Goal: Task Accomplishment & Management: Use online tool/utility

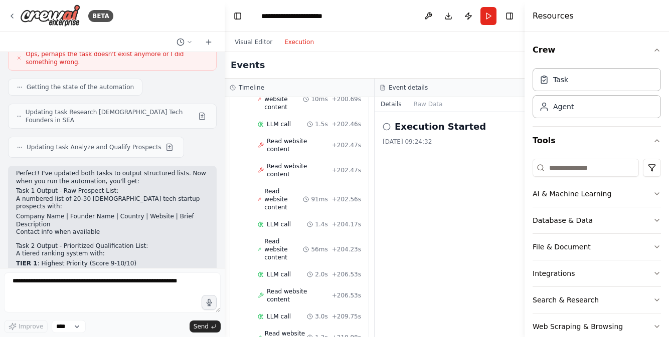
scroll to position [3735, 0]
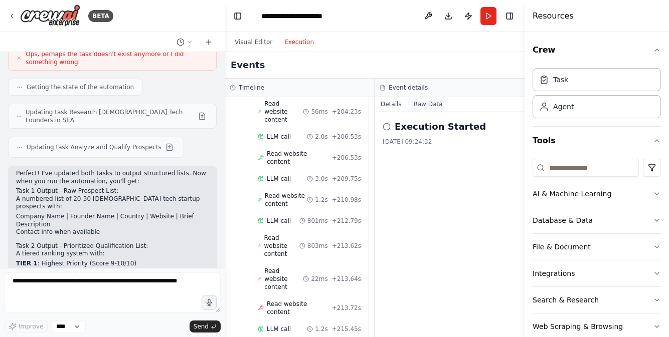
click at [427, 106] on button "Raw Data" at bounding box center [428, 104] width 41 height 14
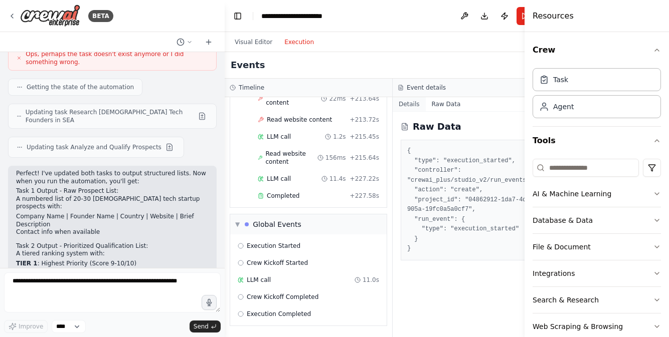
click at [393, 107] on button "Details" at bounding box center [409, 104] width 33 height 14
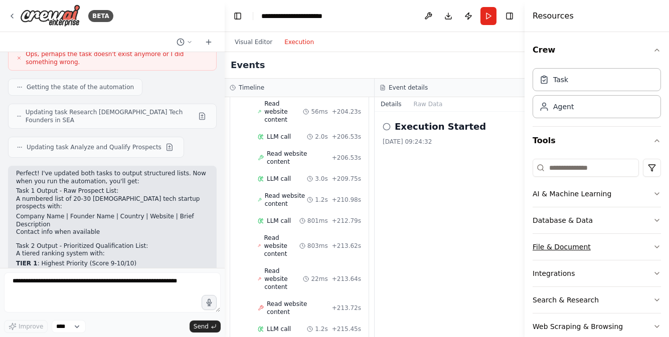
click at [550, 248] on button "File & Document" at bounding box center [596, 247] width 128 height 26
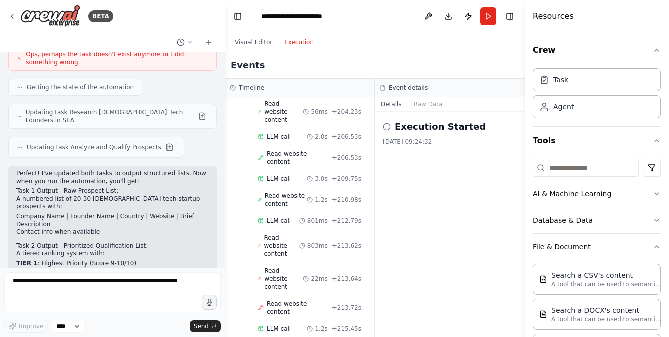
click at [448, 16] on button "Download" at bounding box center [448, 16] width 16 height 18
click at [508, 16] on button "Toggle Right Sidebar" at bounding box center [509, 16] width 14 height 14
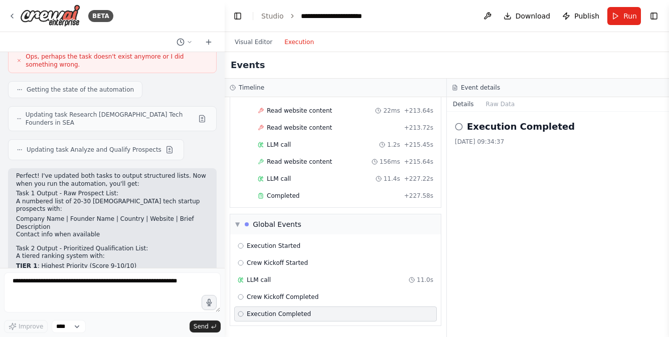
scroll to position [1273, 0]
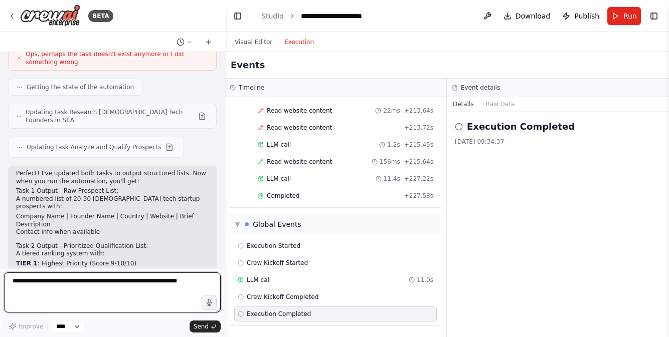
click at [93, 283] on textarea at bounding box center [112, 293] width 217 height 40
type textarea "**********"
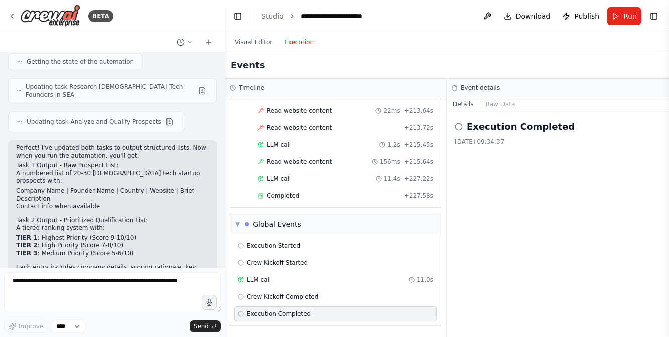
scroll to position [1332, 0]
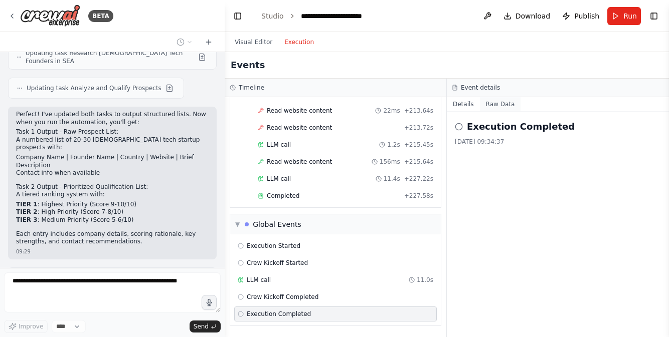
click at [497, 108] on button "Raw Data" at bounding box center [500, 104] width 41 height 14
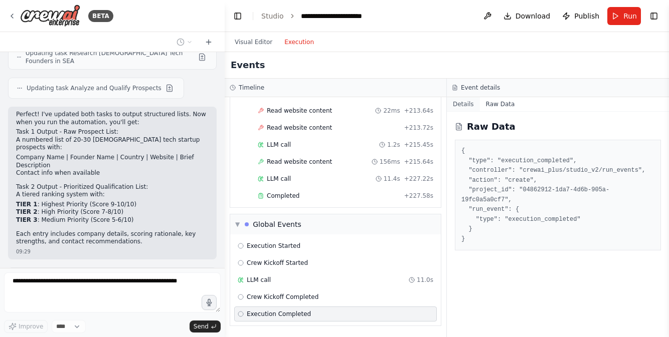
click at [465, 105] on button "Details" at bounding box center [463, 104] width 33 height 14
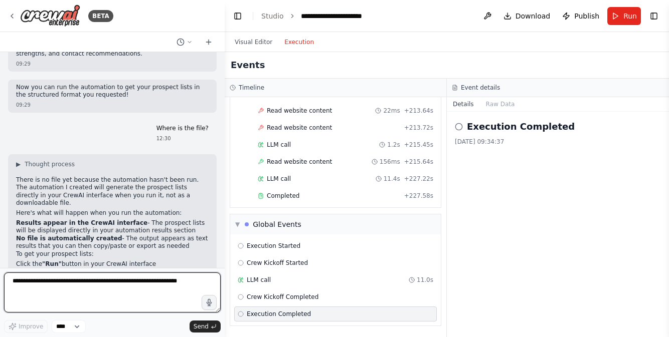
scroll to position [1528, 0]
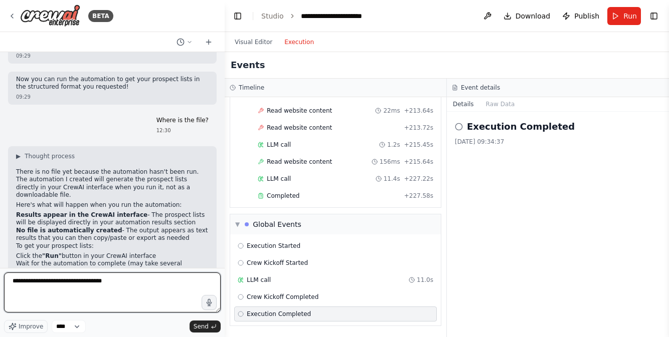
type textarea "**********"
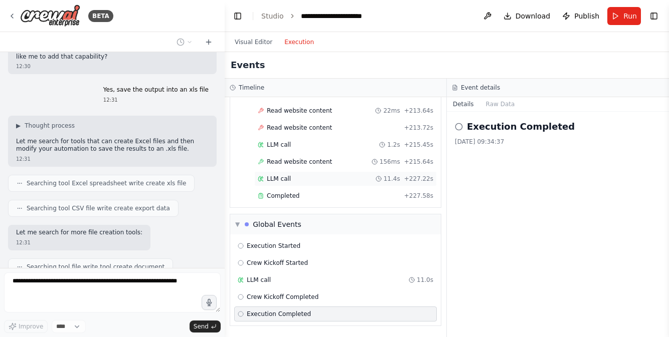
scroll to position [1838, 0]
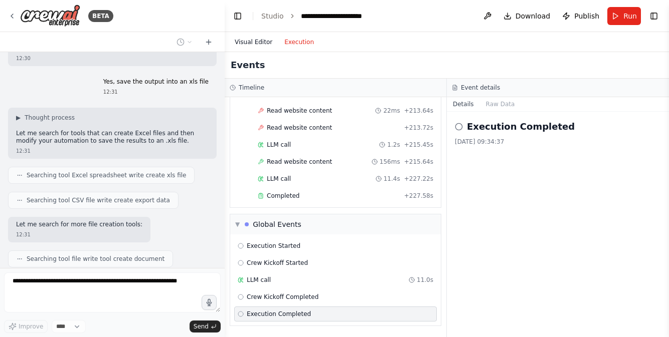
click at [267, 44] on button "Visual Editor" at bounding box center [254, 42] width 50 height 12
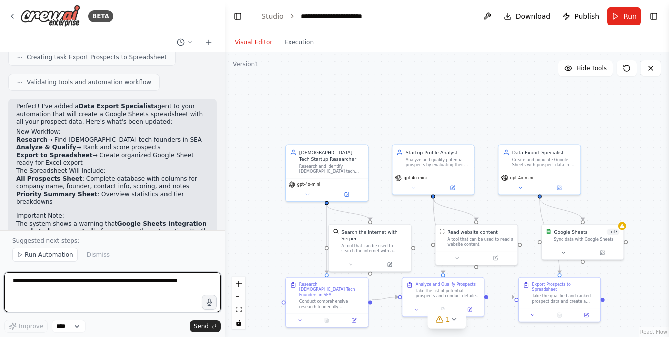
scroll to position [2203, 0]
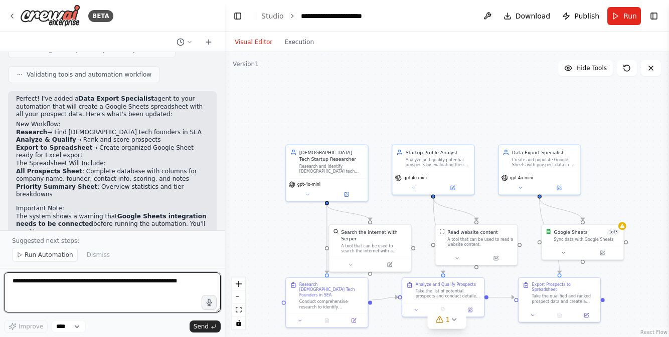
click at [88, 287] on textarea at bounding box center [112, 293] width 217 height 40
type textarea "**********"
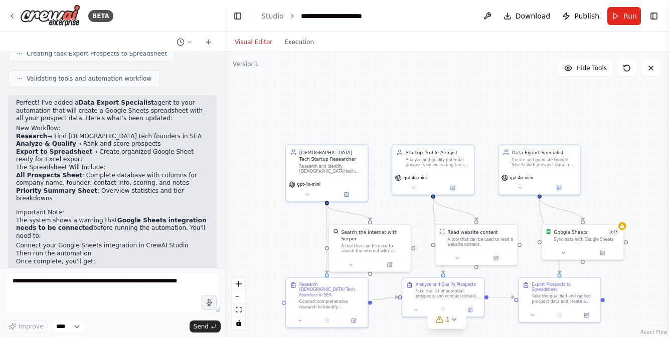
scroll to position [2225, 0]
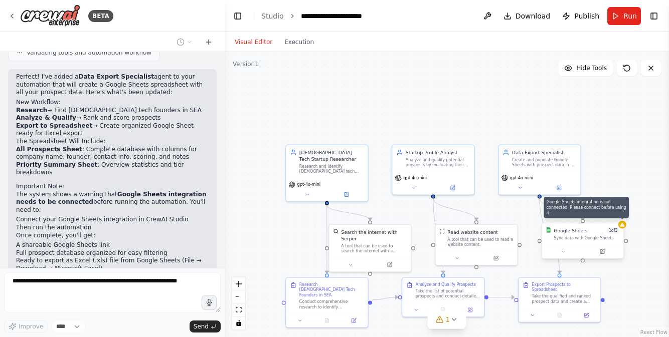
click at [622, 223] on icon at bounding box center [622, 225] width 5 height 4
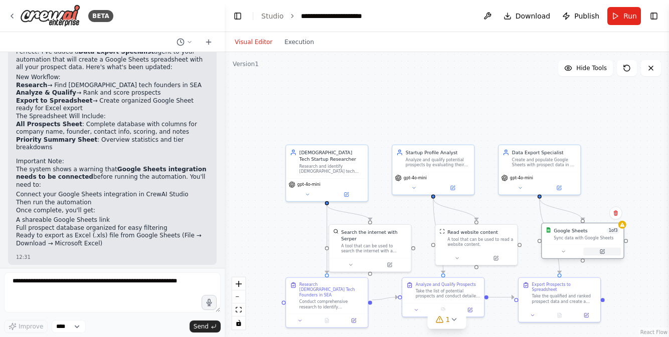
click at [605, 252] on button at bounding box center [602, 252] width 38 height 8
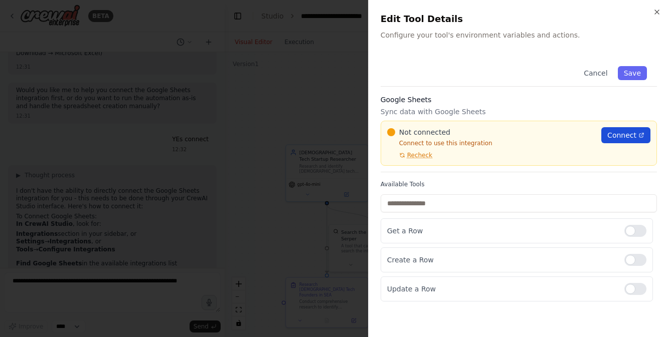
scroll to position [2441, 0]
click at [621, 139] on span "Connect" at bounding box center [621, 135] width 29 height 10
click at [656, 13] on icon "button" at bounding box center [657, 12] width 8 height 8
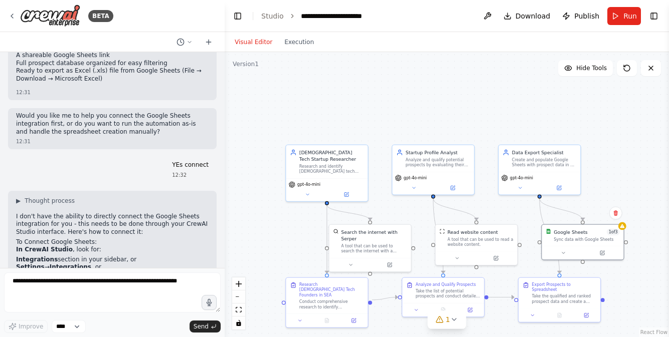
scroll to position [2420, 0]
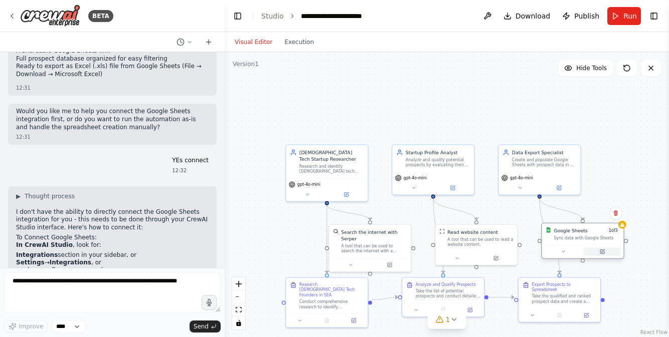
click at [602, 252] on icon at bounding box center [602, 252] width 4 height 4
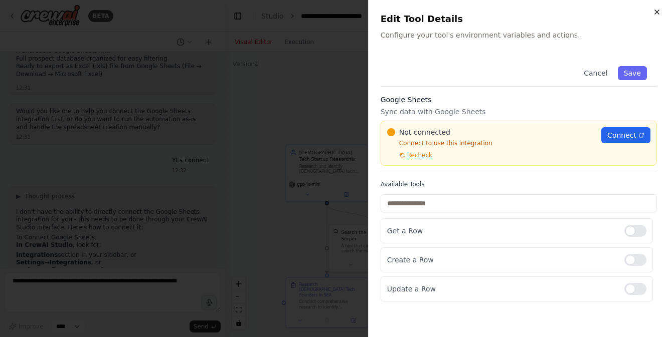
click at [657, 9] on icon "button" at bounding box center [657, 12] width 8 height 8
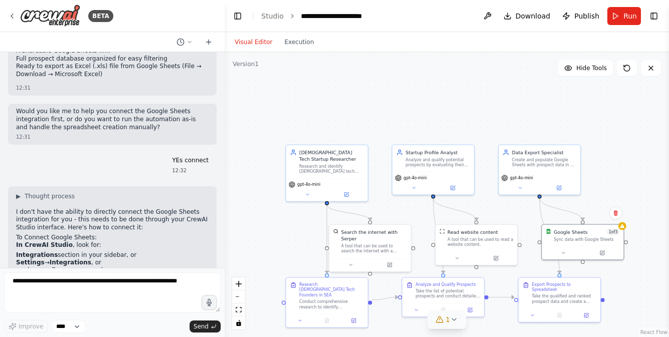
click at [455, 321] on icon at bounding box center [454, 320] width 8 height 8
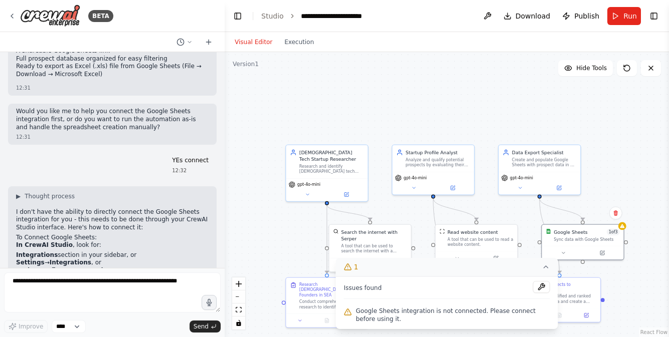
click at [645, 265] on div ".deletable-edge-delete-btn { width: 20px; height: 20px; border: 0px solid #ffff…" at bounding box center [447, 194] width 444 height 285
click at [600, 253] on icon at bounding box center [602, 252] width 4 height 4
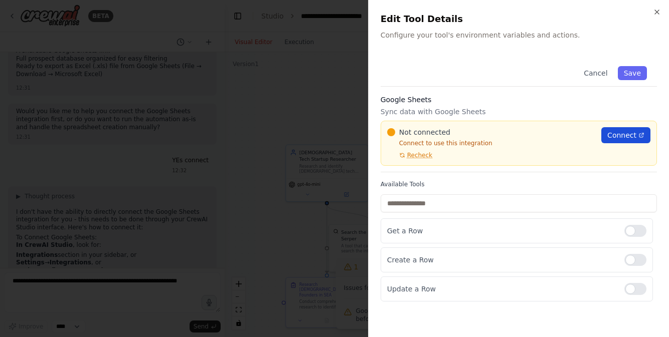
click at [620, 137] on span "Connect" at bounding box center [621, 135] width 29 height 10
click at [632, 73] on button "Save" at bounding box center [632, 73] width 29 height 14
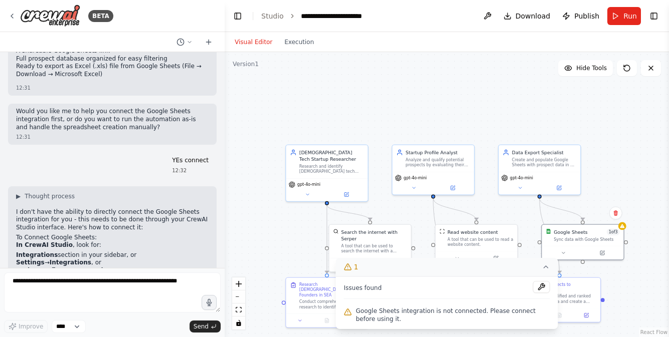
click at [611, 129] on div ".deletable-edge-delete-btn { width: 20px; height: 20px; border: 0px solid #ffff…" at bounding box center [447, 194] width 444 height 285
click at [541, 291] on button at bounding box center [541, 287] width 17 height 12
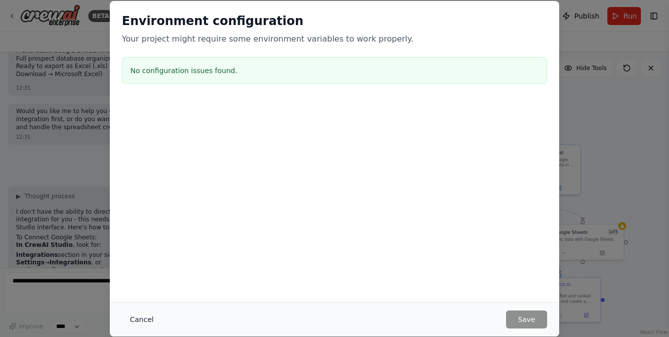
click at [141, 317] on button "Cancel" at bounding box center [142, 320] width 40 height 18
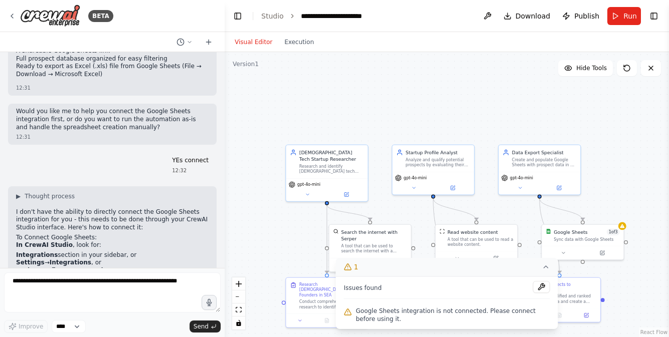
click at [269, 237] on div ".deletable-edge-delete-btn { width: 20px; height: 20px; border: 0px solid #ffff…" at bounding box center [447, 194] width 444 height 285
click at [546, 270] on icon at bounding box center [546, 267] width 8 height 8
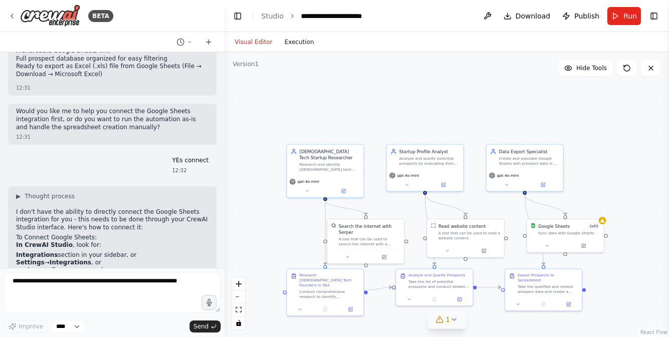
click at [294, 42] on button "Execution" at bounding box center [299, 42] width 42 height 12
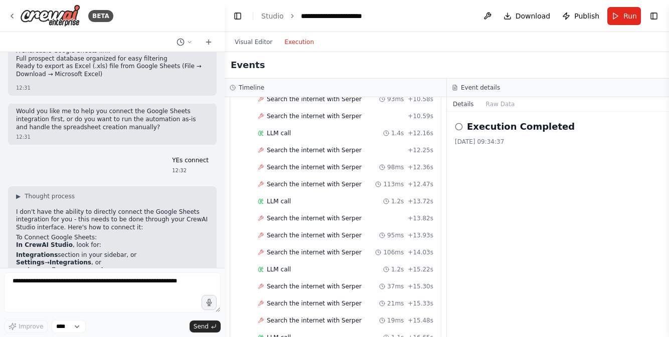
scroll to position [411, 0]
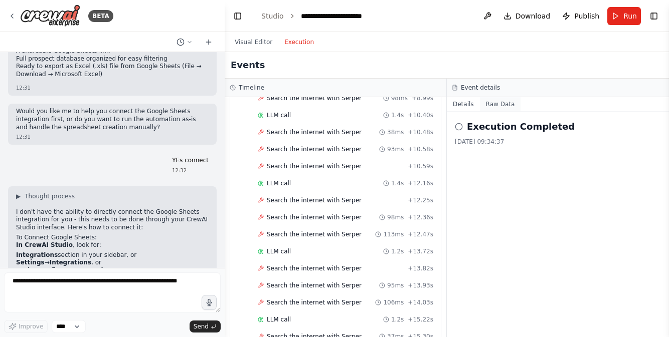
click at [498, 106] on button "Raw Data" at bounding box center [500, 104] width 41 height 14
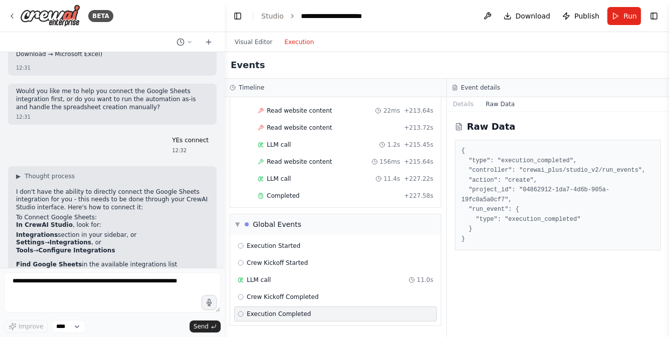
scroll to position [2448, 0]
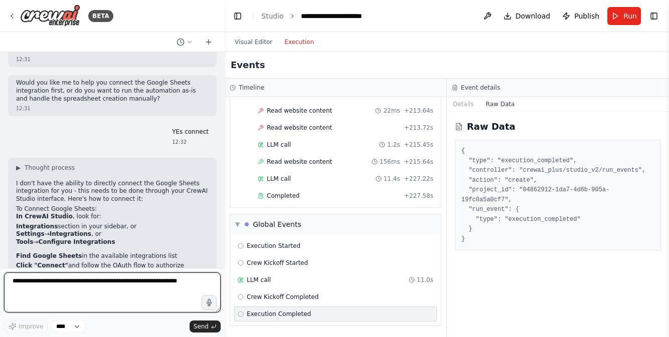
click at [95, 280] on textarea at bounding box center [112, 293] width 217 height 40
type textarea "**********"
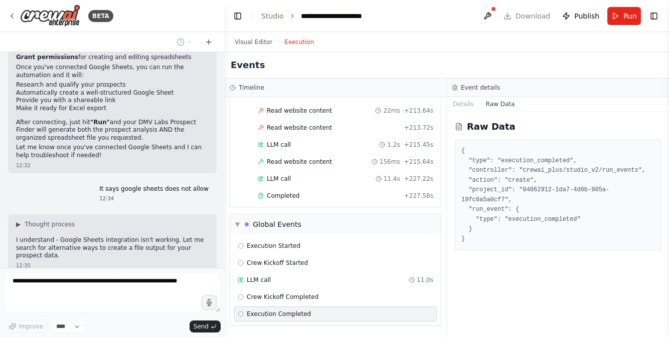
scroll to position [2699, 0]
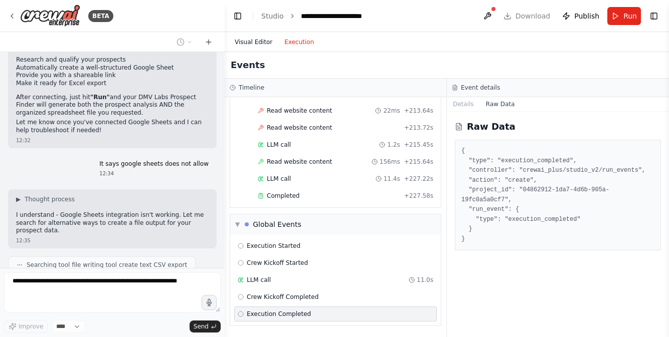
click at [259, 39] on button "Visual Editor" at bounding box center [254, 42] width 50 height 12
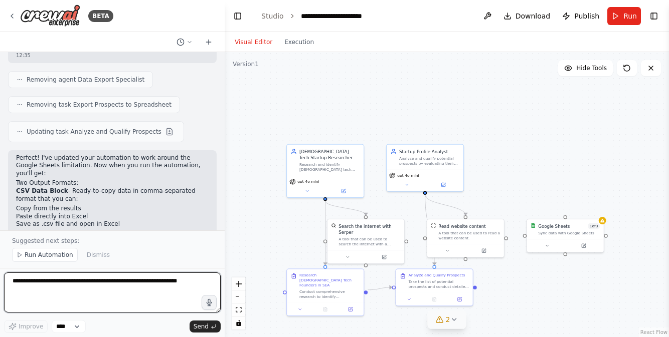
scroll to position [2967, 0]
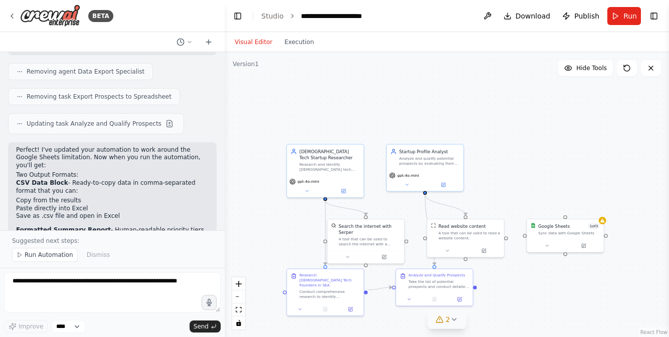
click at [530, 293] on div ".deletable-edge-delete-btn { width: 20px; height: 20px; border: 0px solid #ffff…" at bounding box center [447, 194] width 444 height 285
click at [454, 320] on icon at bounding box center [454, 320] width 8 height 8
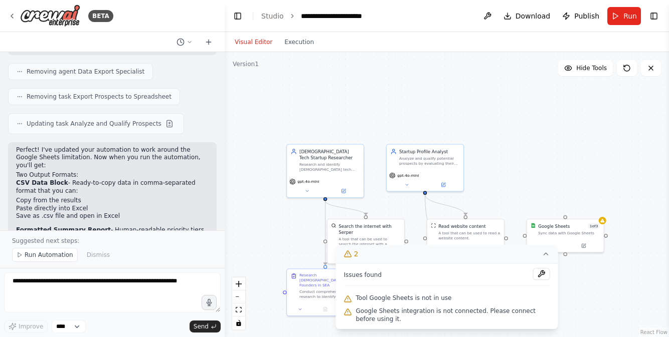
click at [595, 296] on div ".deletable-edge-delete-btn { width: 20px; height: 20px; border: 0px solid #ffff…" at bounding box center [447, 194] width 444 height 285
click at [544, 252] on icon at bounding box center [546, 254] width 8 height 8
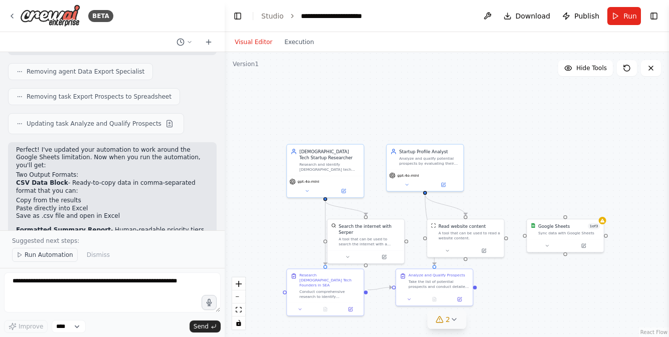
click at [28, 256] on span "Run Automation" at bounding box center [49, 255] width 49 height 8
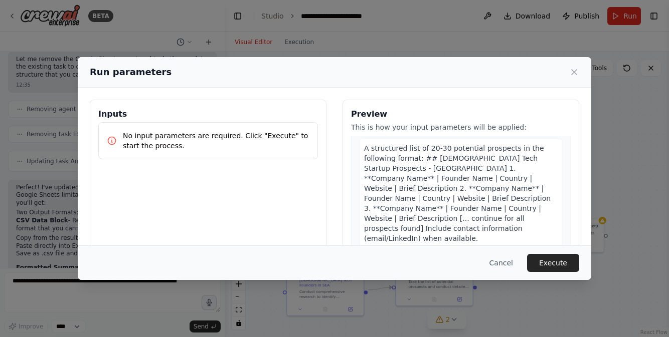
scroll to position [420, 0]
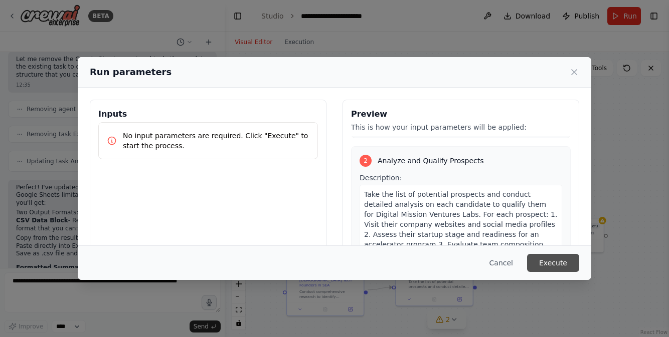
click at [546, 261] on button "Execute" at bounding box center [553, 263] width 52 height 18
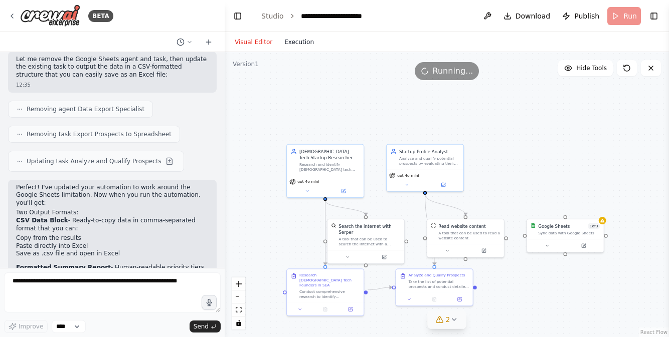
click at [301, 42] on button "Execution" at bounding box center [299, 42] width 42 height 12
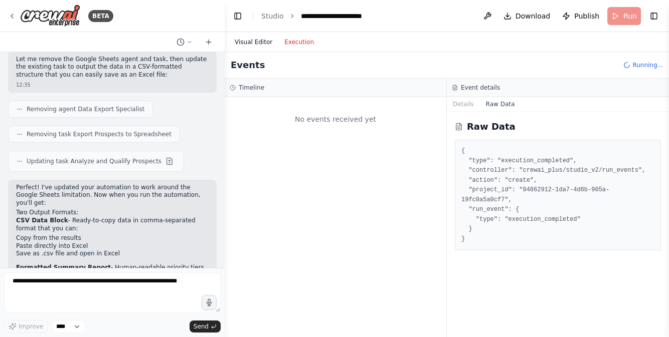
click at [253, 40] on button "Visual Editor" at bounding box center [254, 42] width 50 height 12
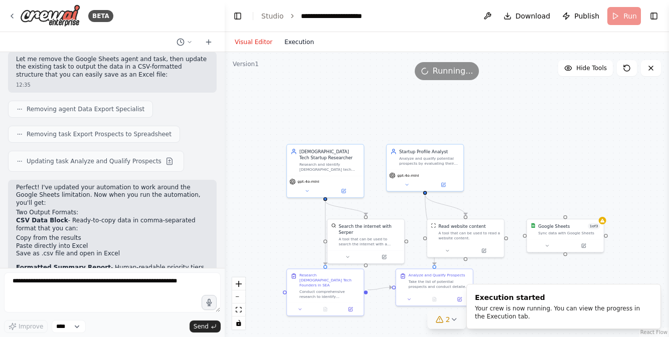
click at [290, 43] on button "Execution" at bounding box center [299, 42] width 42 height 12
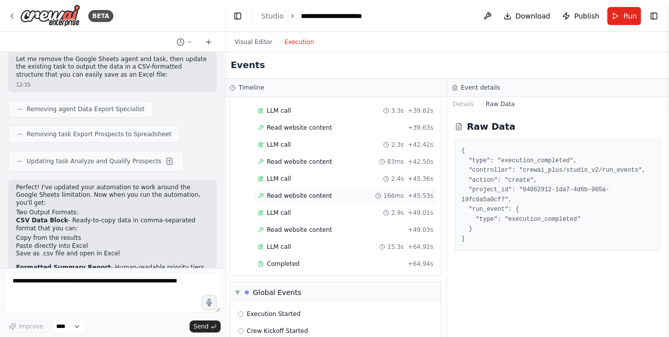
scroll to position [1018, 0]
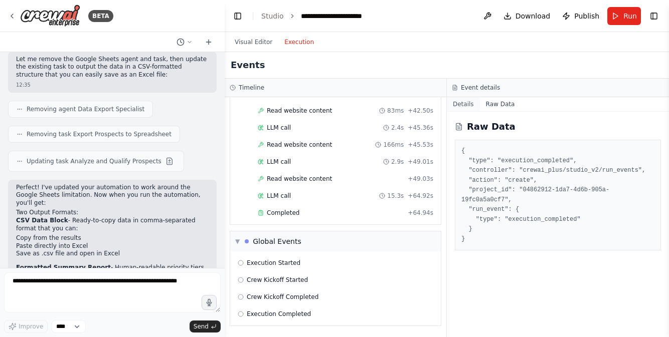
click at [463, 106] on button "Details" at bounding box center [463, 104] width 33 height 14
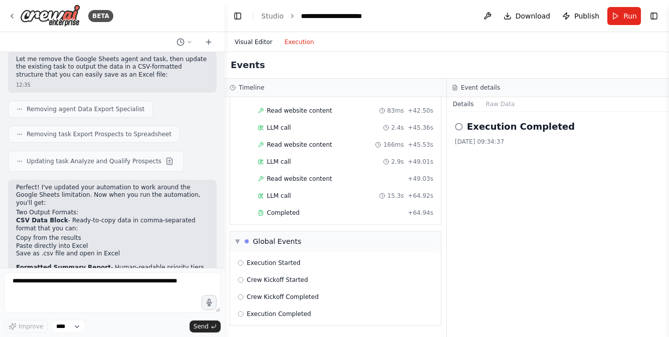
click at [256, 43] on button "Visual Editor" at bounding box center [254, 42] width 50 height 12
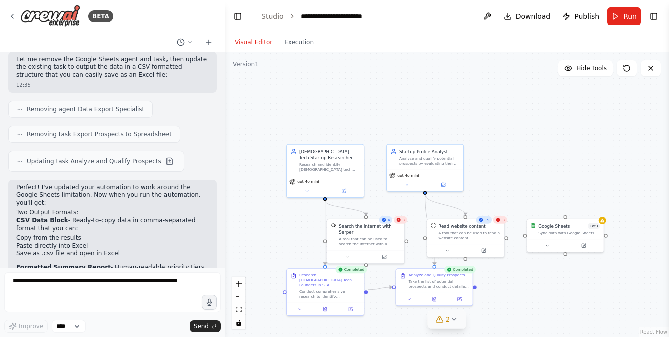
click at [500, 220] on div "3" at bounding box center [500, 221] width 14 height 8
click at [483, 250] on icon at bounding box center [484, 249] width 3 height 3
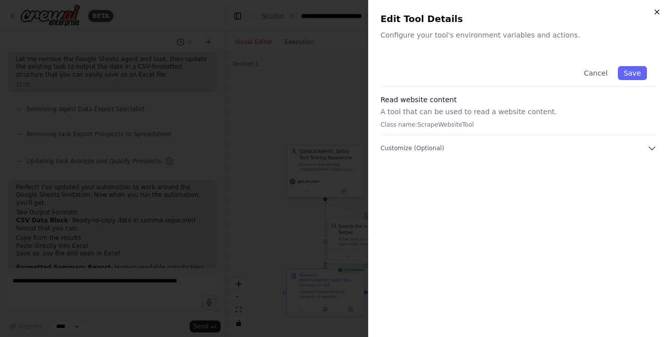
click at [654, 14] on icon "button" at bounding box center [657, 12] width 8 height 8
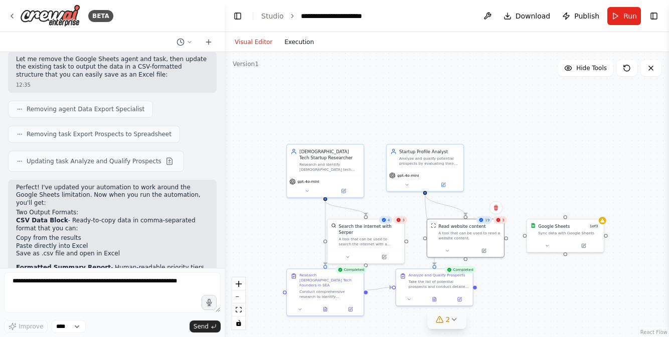
click at [302, 41] on button "Execution" at bounding box center [299, 42] width 42 height 12
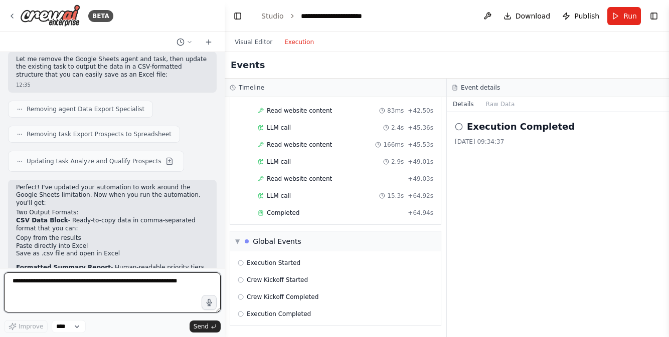
click at [56, 290] on textarea at bounding box center [112, 293] width 217 height 40
type textarea "**********"
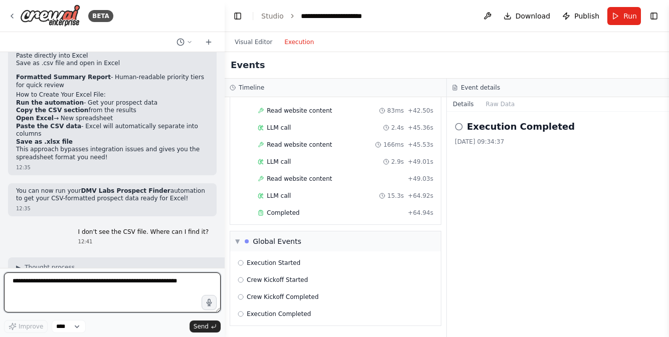
scroll to position [3130, 0]
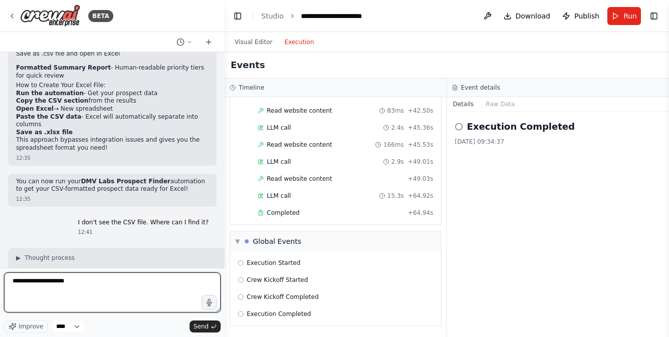
type textarea "**********"
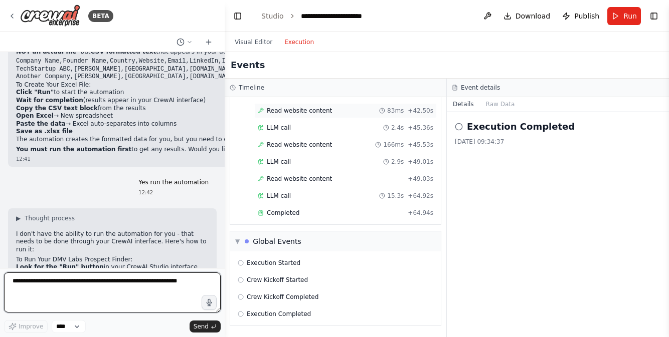
scroll to position [3387, 0]
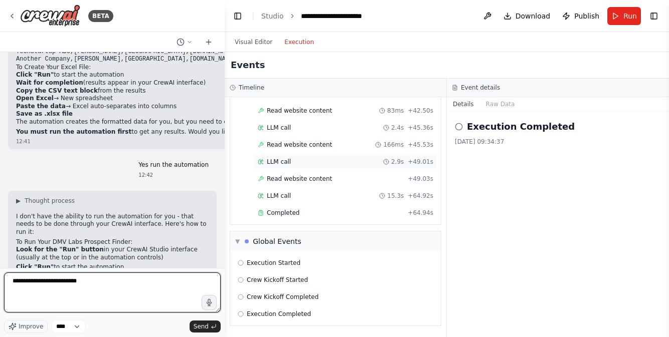
type textarea "**********"
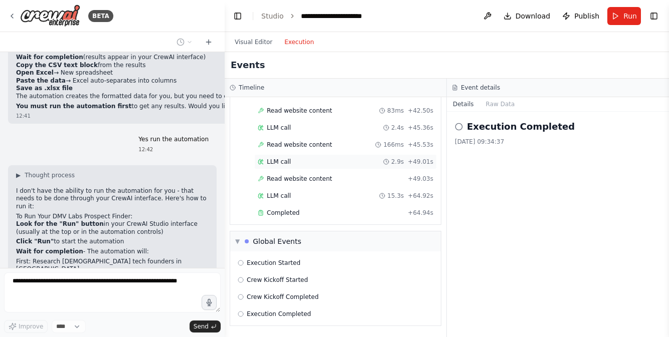
scroll to position [3447, 0]
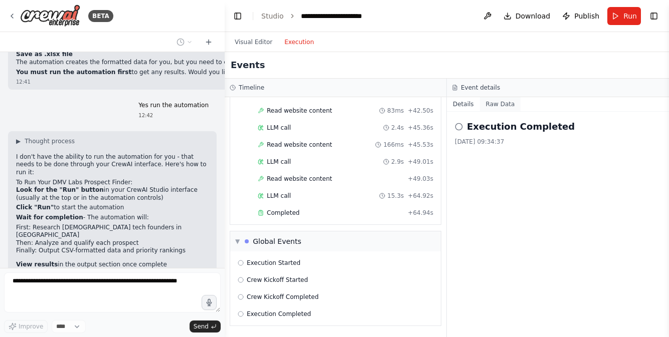
click at [500, 105] on button "Raw Data" at bounding box center [500, 104] width 41 height 14
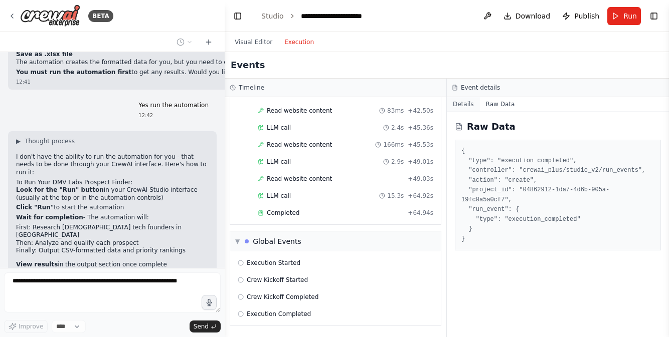
click at [460, 107] on button "Details" at bounding box center [463, 104] width 33 height 14
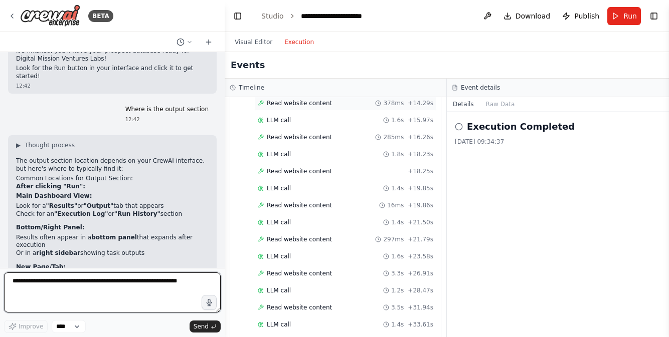
scroll to position [652, 0]
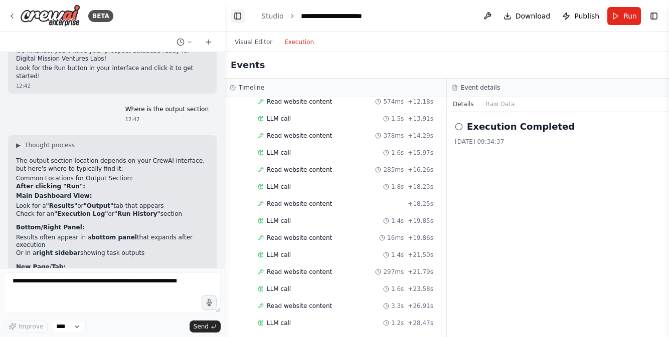
click at [238, 17] on button "Toggle Left Sidebar" at bounding box center [238, 16] width 14 height 14
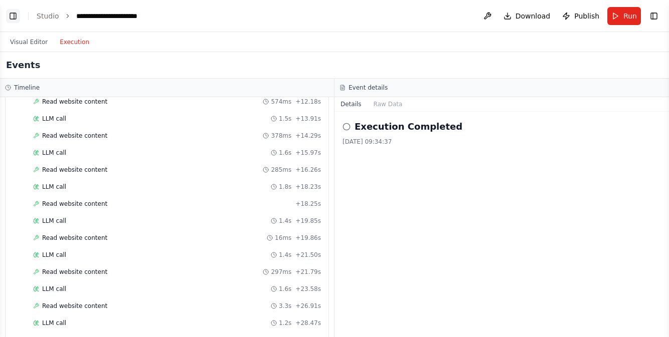
click at [16, 17] on button "Toggle Left Sidebar" at bounding box center [13, 16] width 14 height 14
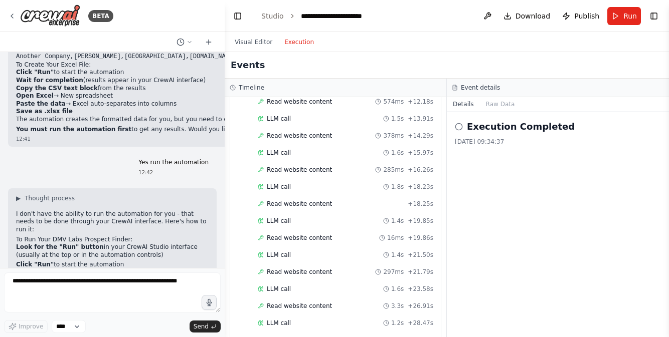
scroll to position [3098, 0]
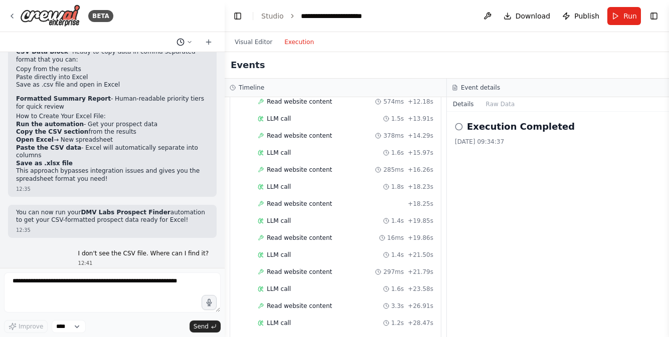
click at [189, 41] on icon at bounding box center [190, 42] width 6 height 6
click at [194, 19] on div at bounding box center [112, 168] width 225 height 337
click at [268, 17] on link "Studio" at bounding box center [272, 16] width 23 height 8
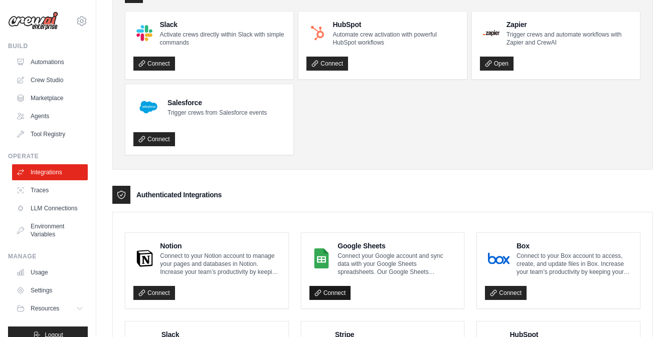
click at [325, 294] on link "Connect" at bounding box center [330, 293] width 42 height 14
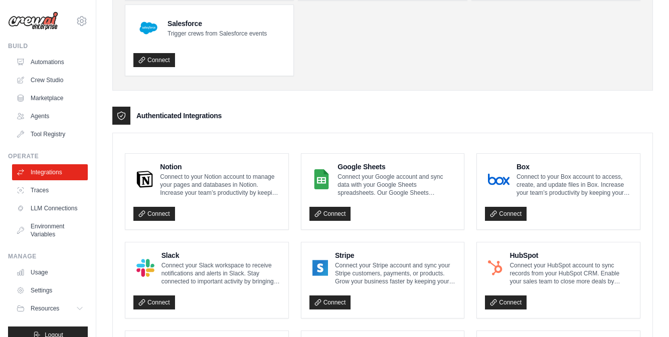
scroll to position [183, 0]
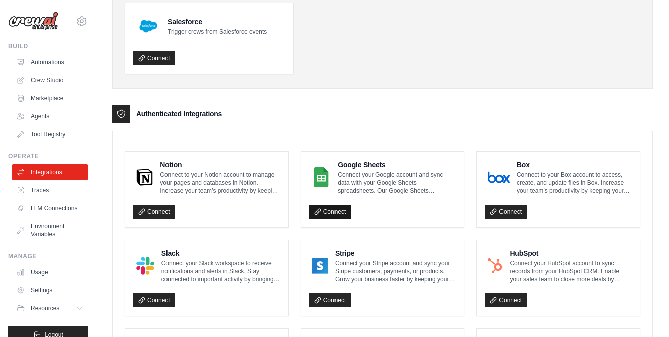
click at [339, 213] on link "Connect" at bounding box center [330, 212] width 42 height 14
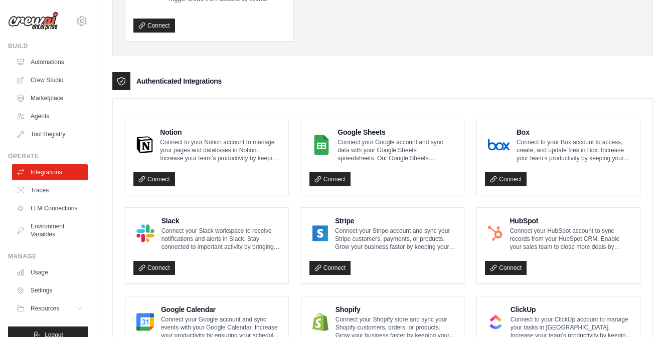
scroll to position [0, 0]
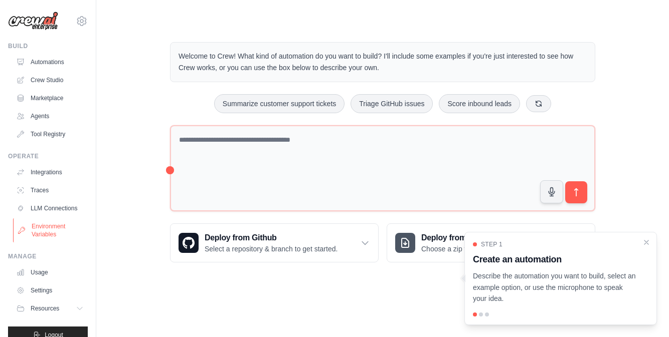
scroll to position [15, 0]
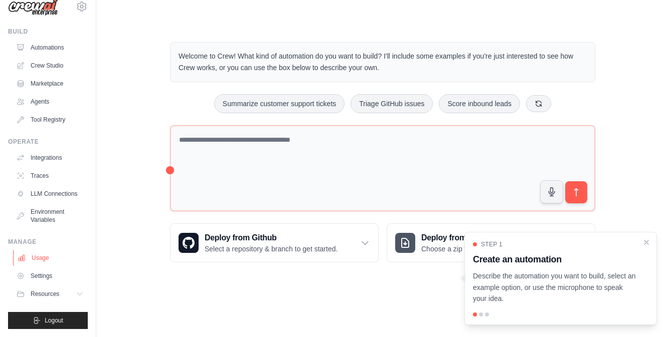
click at [33, 258] on link "Usage" at bounding box center [51, 258] width 76 height 16
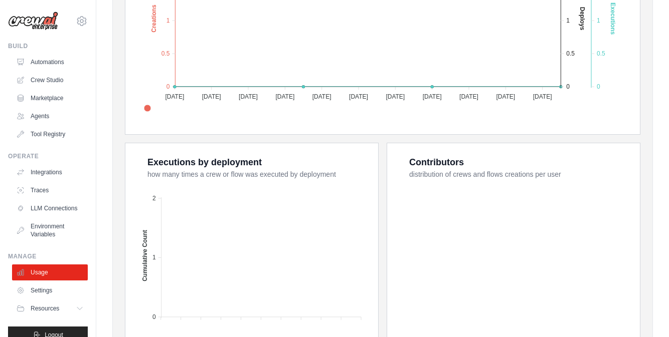
scroll to position [390, 0]
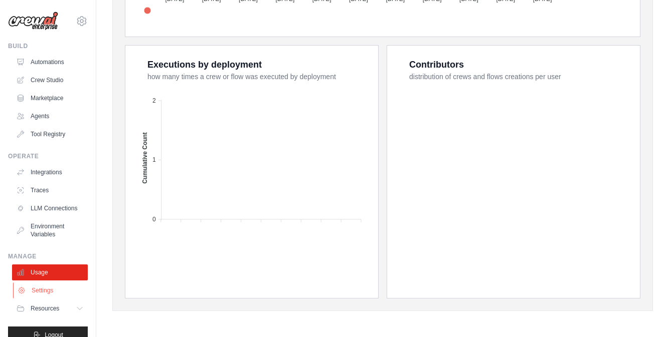
click at [56, 293] on link "Settings" at bounding box center [51, 291] width 76 height 16
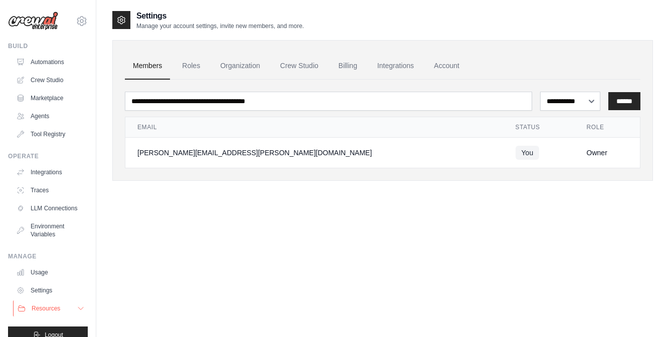
click at [54, 311] on span "Resources" at bounding box center [46, 309] width 29 height 8
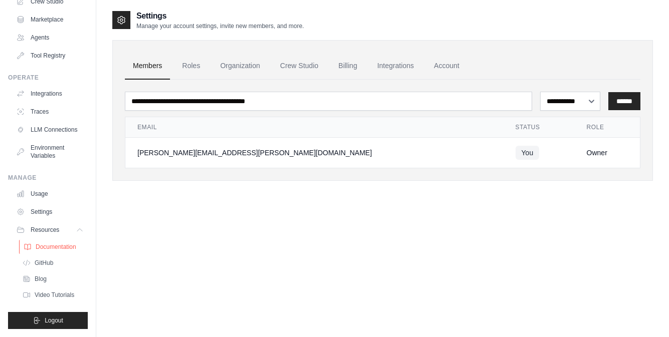
click at [61, 251] on link "Documentation" at bounding box center [54, 247] width 70 height 14
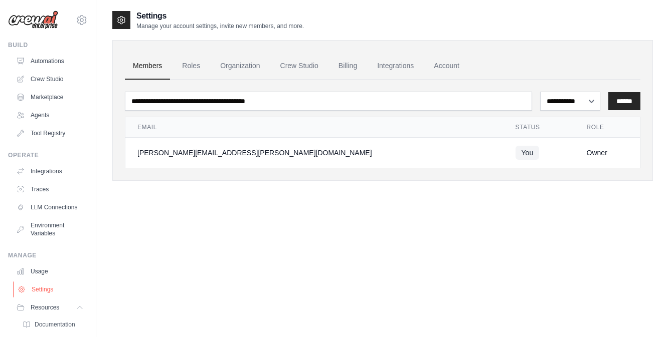
scroll to position [0, 0]
click at [56, 65] on link "Automations" at bounding box center [51, 62] width 76 height 16
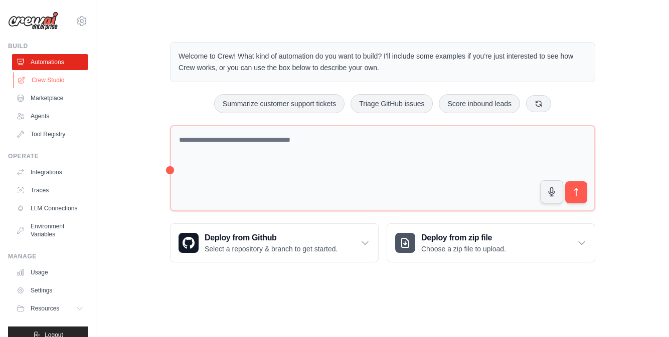
click at [58, 81] on link "Crew Studio" at bounding box center [51, 80] width 76 height 16
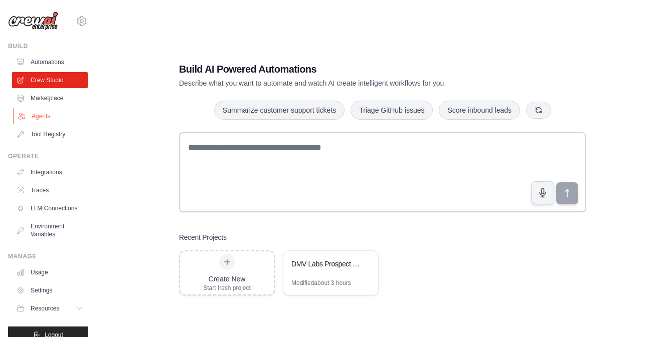
click at [40, 114] on link "Agents" at bounding box center [51, 116] width 76 height 16
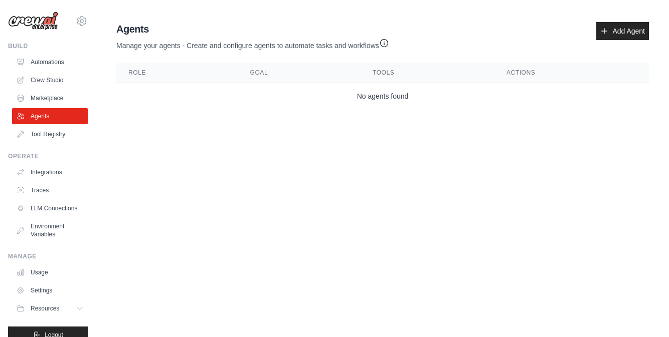
scroll to position [15, 0]
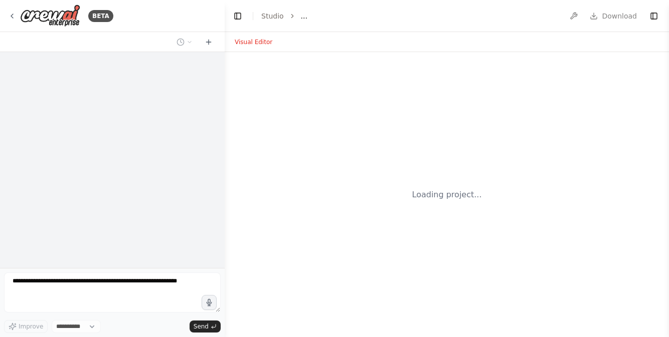
select select "****"
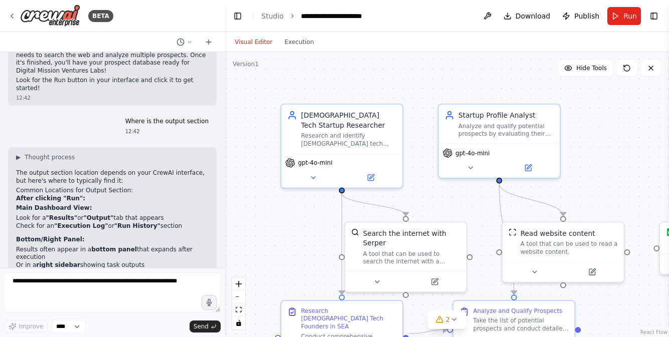
scroll to position [3724, 0]
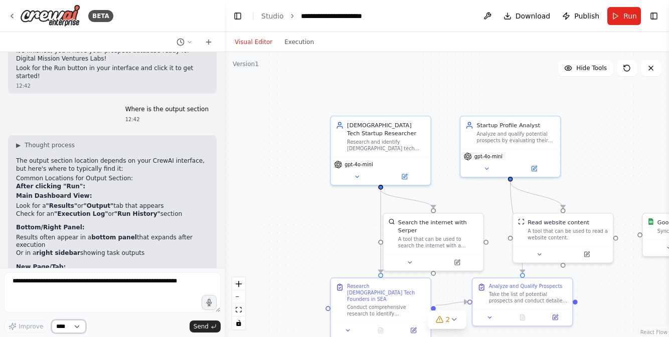
click at [71, 331] on select "****" at bounding box center [69, 326] width 34 height 13
click at [488, 17] on button at bounding box center [487, 16] width 16 height 18
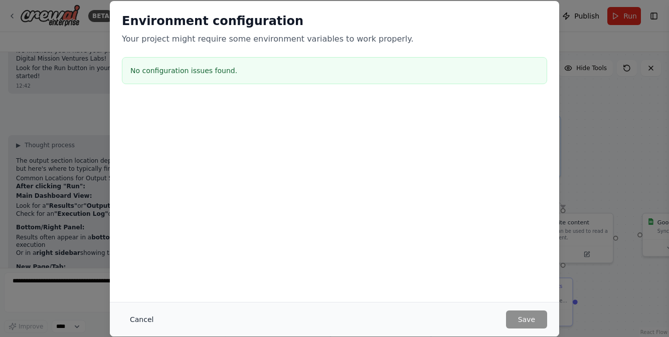
click at [138, 318] on button "Cancel" at bounding box center [142, 320] width 40 height 18
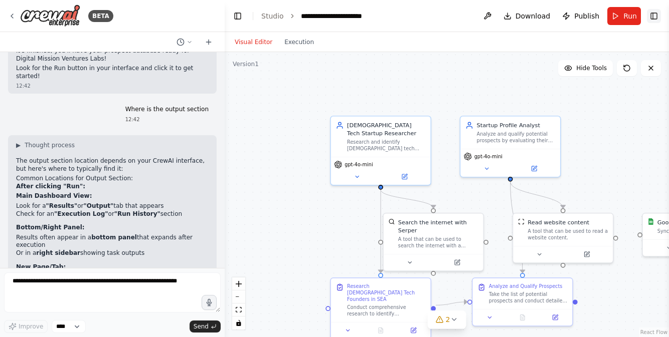
click at [656, 17] on button "Toggle Right Sidebar" at bounding box center [654, 16] width 14 height 14
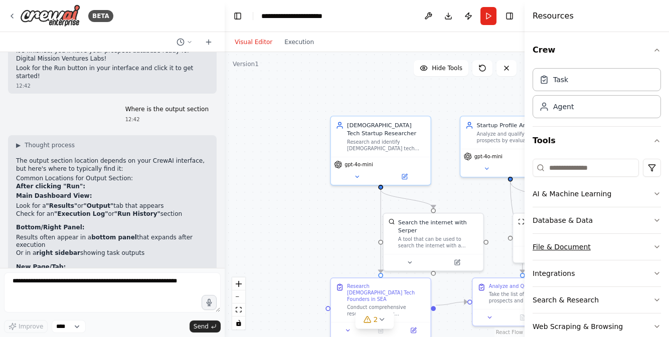
click at [561, 247] on button "File & Document" at bounding box center [596, 247] width 128 height 26
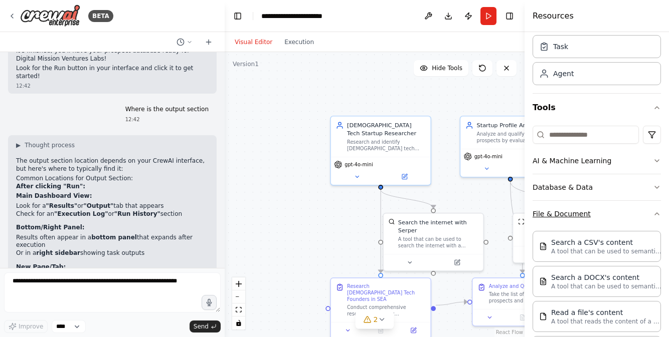
scroll to position [47, 0]
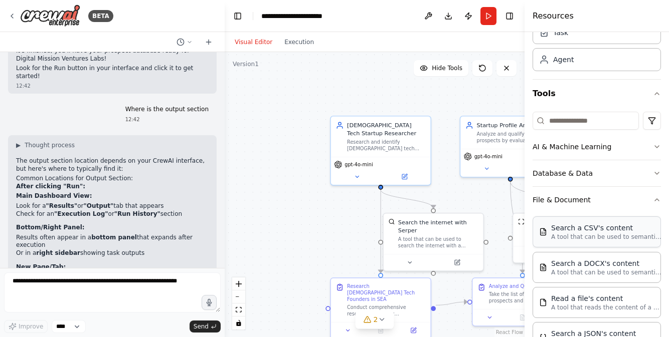
click at [578, 235] on p "A tool that can be used to semantic search a query from a CSV's content." at bounding box center [606, 237] width 110 height 8
click at [591, 175] on button "Database & Data" at bounding box center [596, 173] width 128 height 26
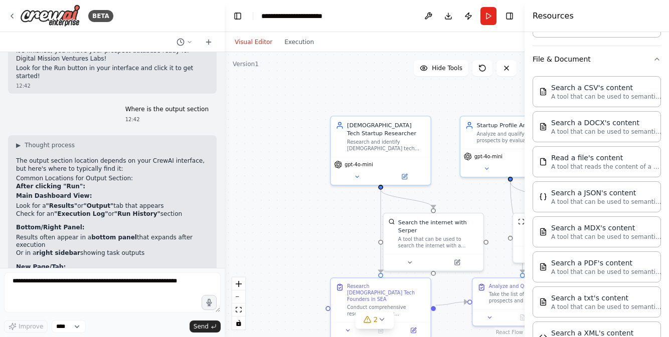
scroll to position [421, 0]
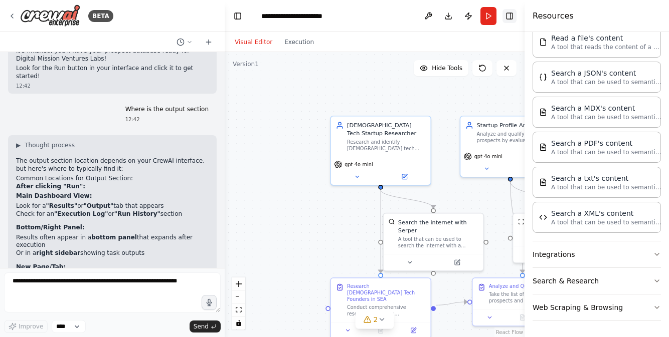
click at [511, 15] on button "Toggle Right Sidebar" at bounding box center [509, 16] width 14 height 14
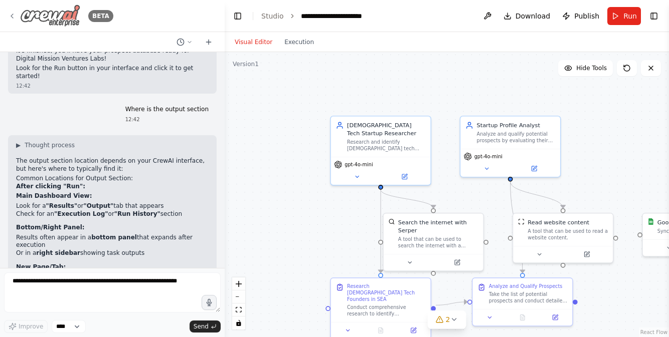
click at [14, 16] on icon at bounding box center [12, 16] width 8 height 8
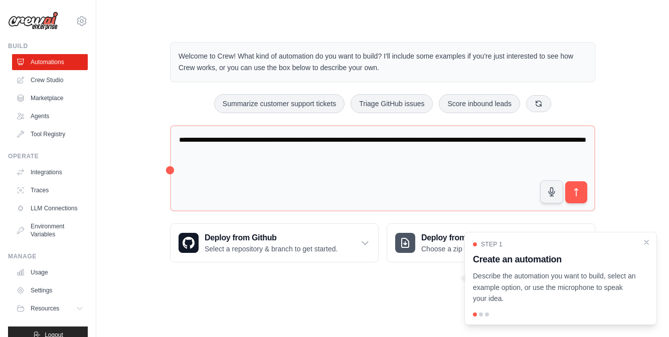
click at [275, 307] on body "[PERSON_NAME][EMAIL_ADDRESS][PERSON_NAME][DOMAIN_NAME] Settings Build Automatio…" at bounding box center [334, 168] width 669 height 337
click at [644, 242] on icon "Close walkthrough" at bounding box center [646, 242] width 9 height 9
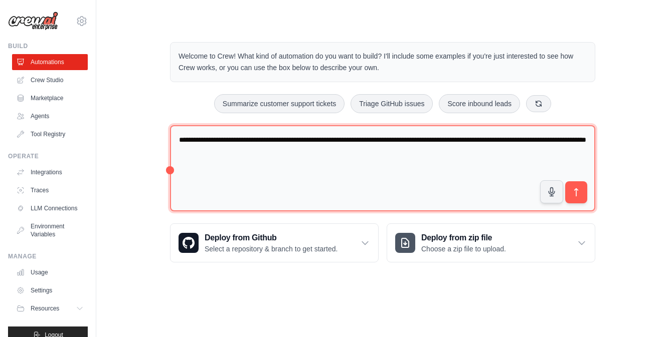
click at [295, 153] on textarea "**********" at bounding box center [382, 168] width 425 height 87
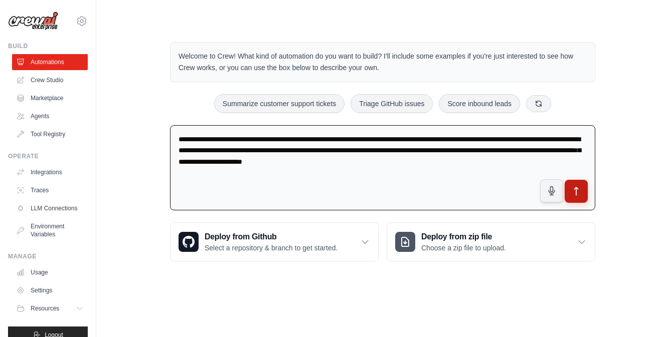
type textarea "**********"
click at [577, 190] on icon "submit" at bounding box center [576, 192] width 11 height 11
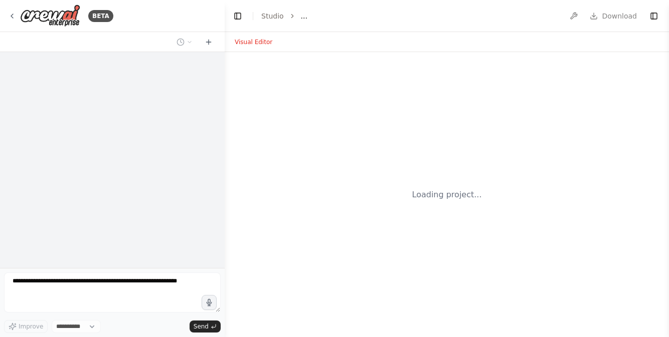
select select "****"
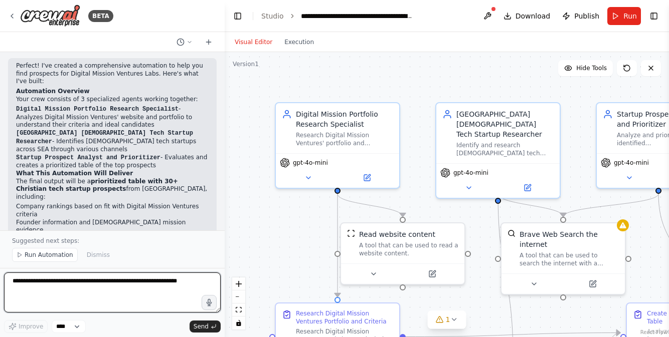
scroll to position [798, 0]
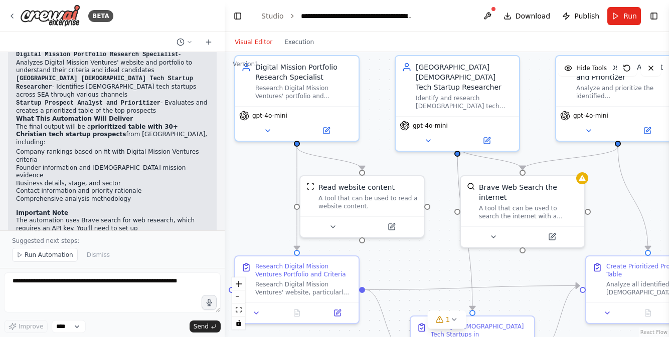
drag, startPoint x: 286, startPoint y: 236, endPoint x: 230, endPoint y: 174, distance: 83.4
click at [230, 174] on div ".deletable-edge-delete-btn { width: 20px; height: 20px; border: 0px solid #ffff…" at bounding box center [447, 194] width 444 height 285
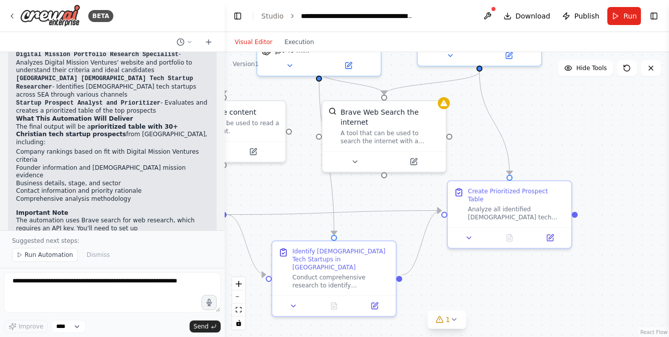
drag, startPoint x: 513, startPoint y: 257, endPoint x: 391, endPoint y: 196, distance: 137.2
click at [391, 196] on div ".deletable-edge-delete-btn { width: 20px; height: 20px; border: 0px solid #ffff…" at bounding box center [447, 194] width 444 height 285
click at [296, 39] on button "Execution" at bounding box center [299, 42] width 42 height 12
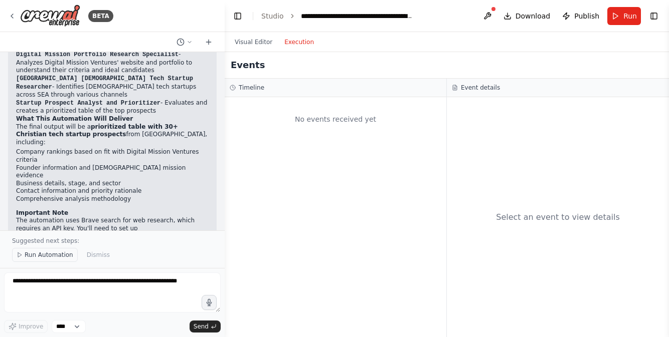
click at [51, 257] on span "Run Automation" at bounding box center [49, 255] width 49 height 8
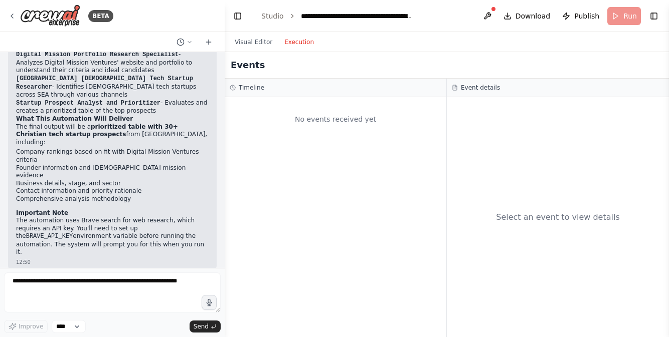
scroll to position [784, 0]
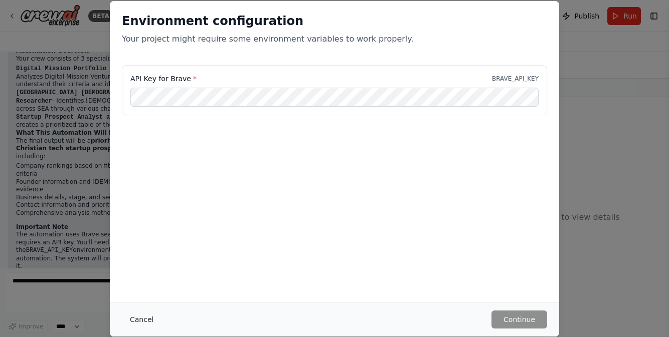
click at [136, 322] on button "Cancel" at bounding box center [142, 320] width 40 height 18
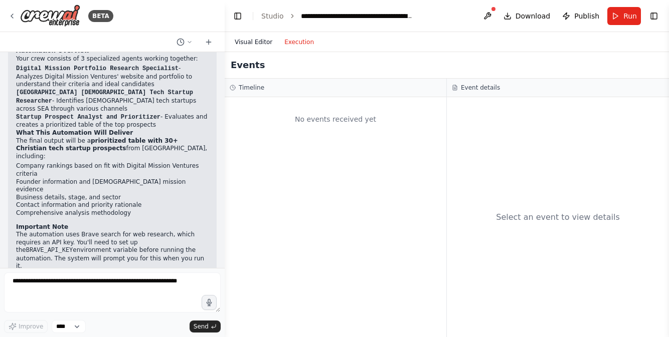
click at [266, 42] on button "Visual Editor" at bounding box center [254, 42] width 50 height 12
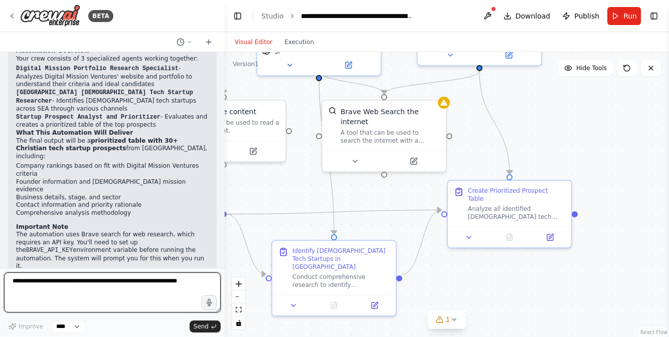
click at [59, 287] on textarea at bounding box center [112, 293] width 217 height 40
type textarea "*"
type textarea "**********"
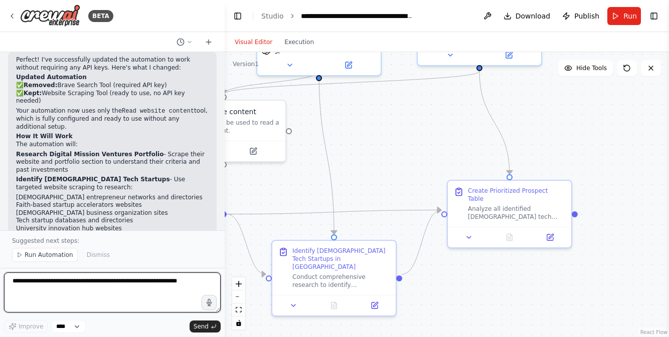
scroll to position [1759, 0]
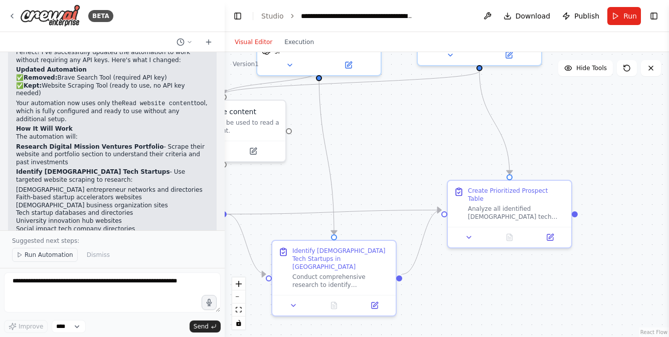
click at [43, 253] on span "Run Automation" at bounding box center [49, 255] width 49 height 8
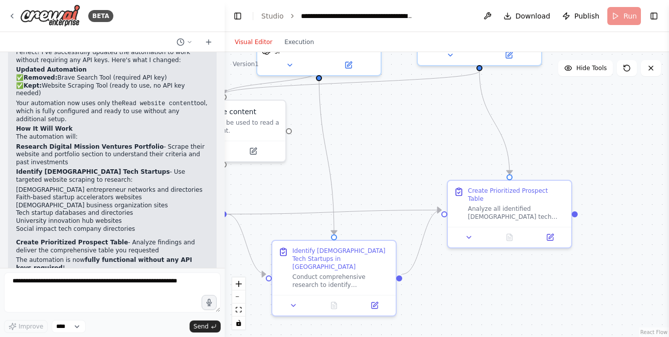
scroll to position [1722, 0]
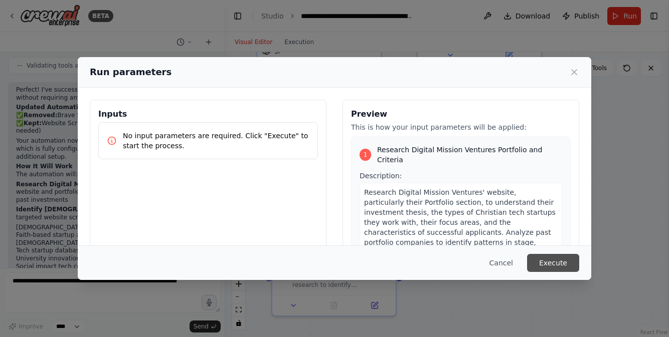
click at [560, 262] on button "Execute" at bounding box center [553, 263] width 52 height 18
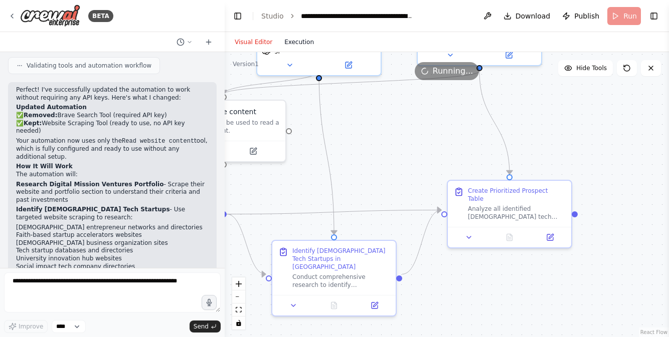
click at [297, 44] on button "Execution" at bounding box center [299, 42] width 42 height 12
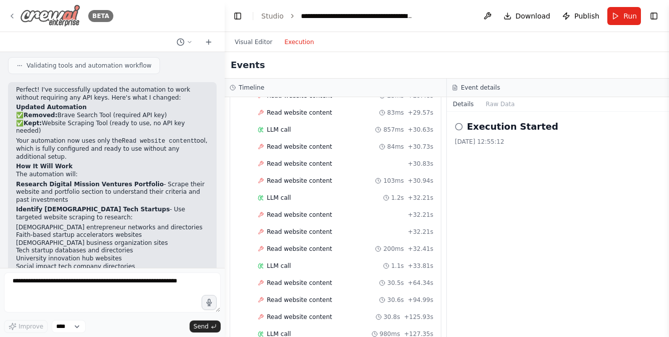
scroll to position [1710, 0]
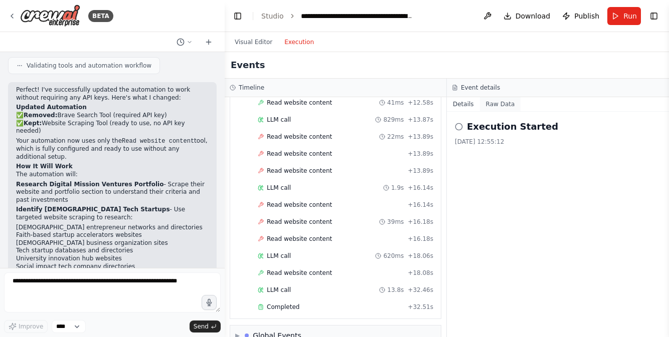
click at [494, 106] on button "Raw Data" at bounding box center [500, 104] width 41 height 14
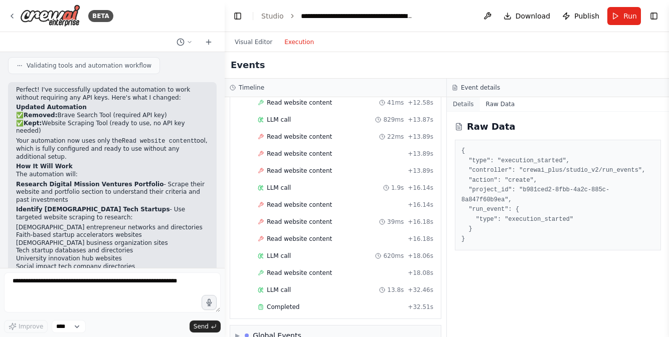
click at [467, 103] on button "Details" at bounding box center [463, 104] width 33 height 14
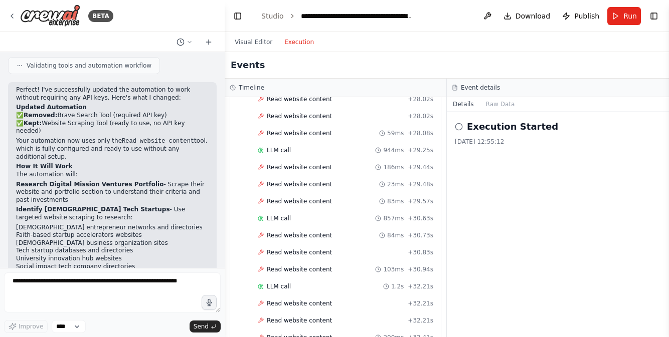
scroll to position [1004, 0]
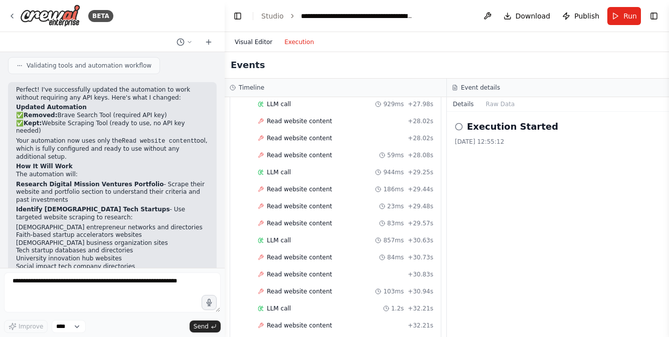
click at [254, 41] on button "Visual Editor" at bounding box center [254, 42] width 50 height 12
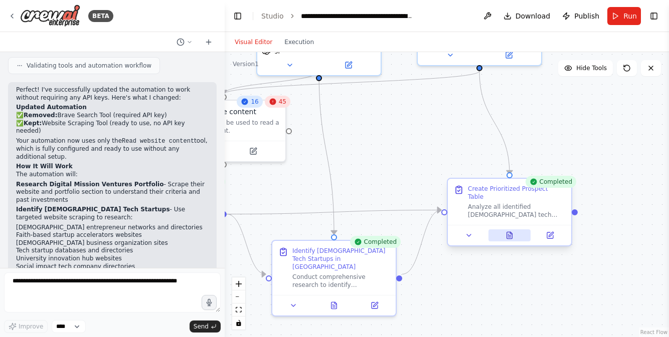
click at [511, 232] on button at bounding box center [509, 236] width 43 height 12
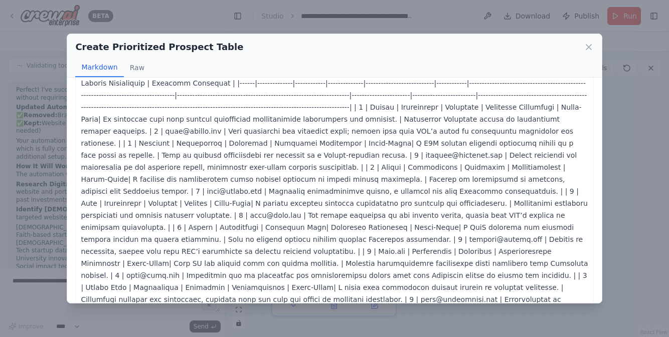
scroll to position [0, 0]
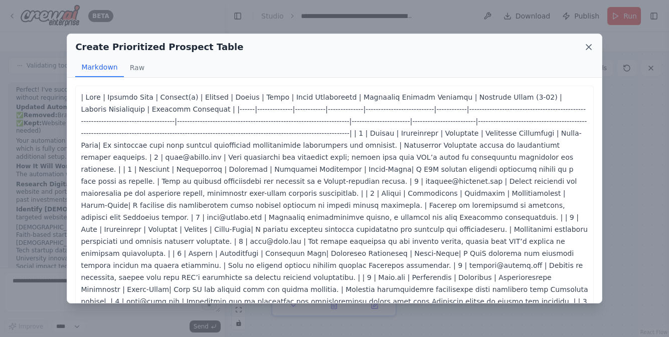
click at [589, 49] on icon at bounding box center [588, 47] width 5 height 5
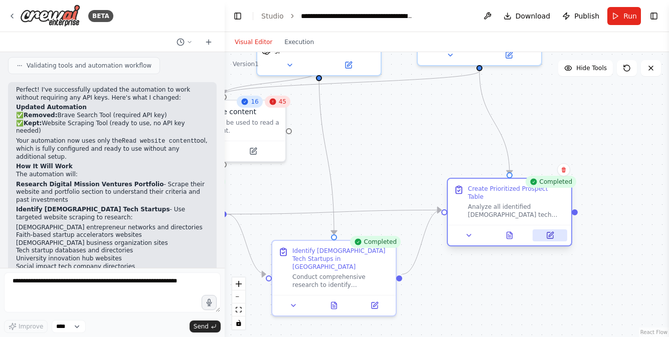
click at [552, 233] on icon at bounding box center [550, 236] width 6 height 6
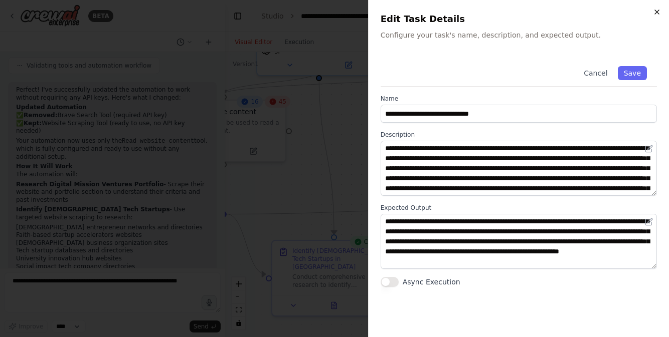
click at [657, 12] on icon "button" at bounding box center [657, 12] width 4 height 4
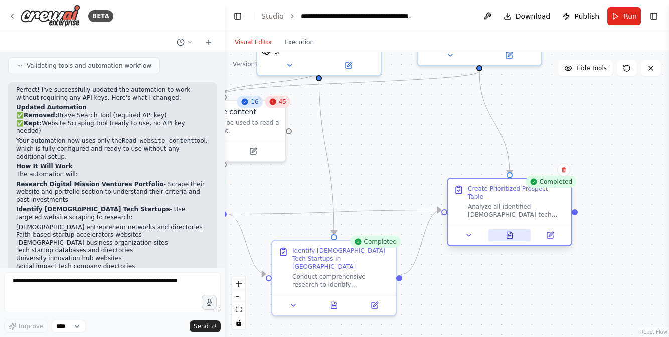
click at [508, 232] on icon at bounding box center [510, 235] width 6 height 7
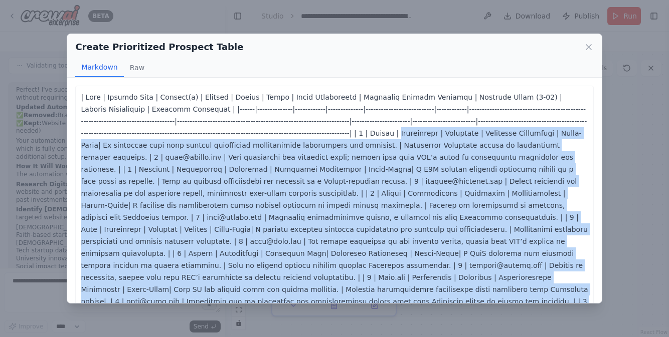
drag, startPoint x: 184, startPoint y: 189, endPoint x: 112, endPoint y: 146, distance: 83.0
click at [112, 146] on p at bounding box center [334, 265] width 507 height 349
click at [135, 67] on button "Raw" at bounding box center [137, 67] width 27 height 19
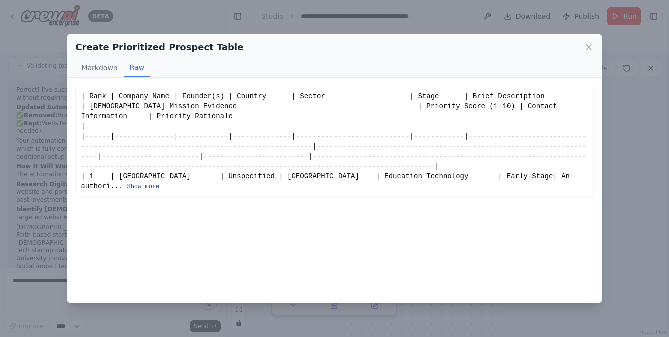
click at [159, 183] on button "Show more" at bounding box center [143, 187] width 33 height 8
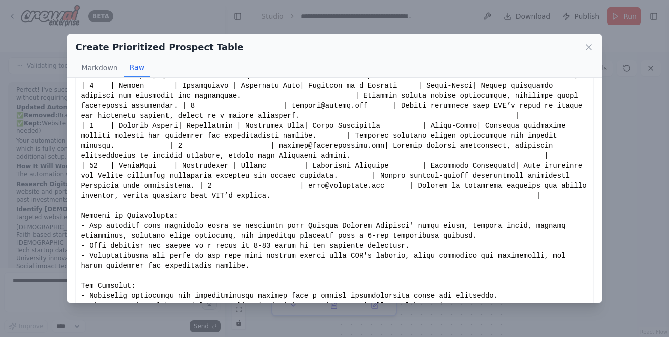
scroll to position [423, 0]
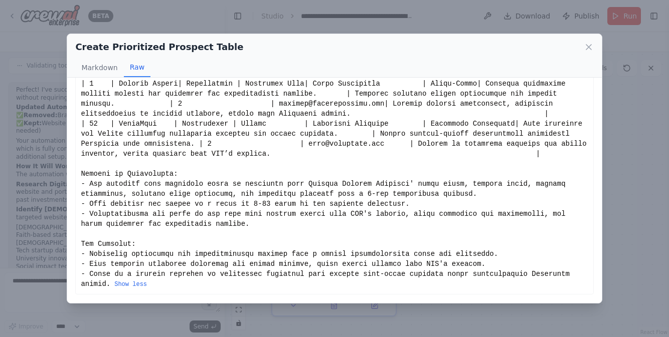
click at [34, 206] on div "Create Prioritized Prospect Table Markdown Raw Summary of Methodology: The star…" at bounding box center [334, 168] width 669 height 337
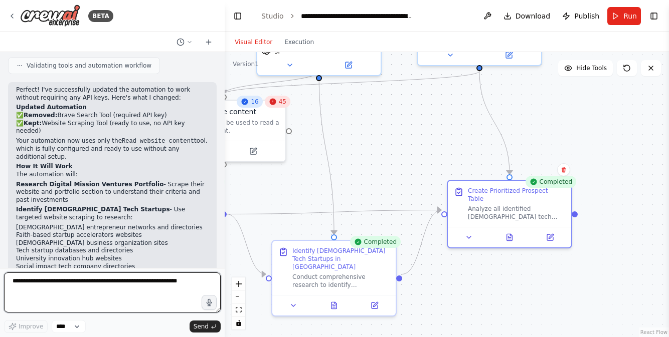
click at [36, 283] on textarea at bounding box center [112, 293] width 217 height 40
type textarea "**********"
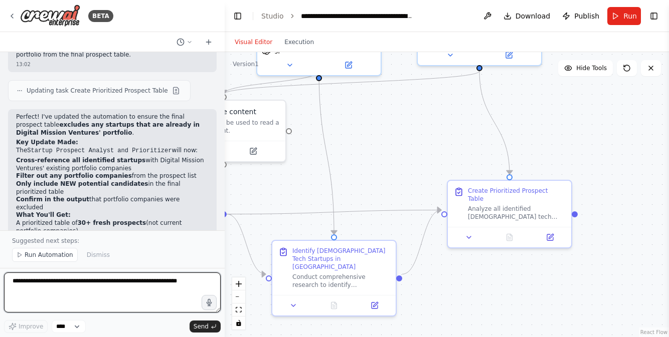
scroll to position [2138, 0]
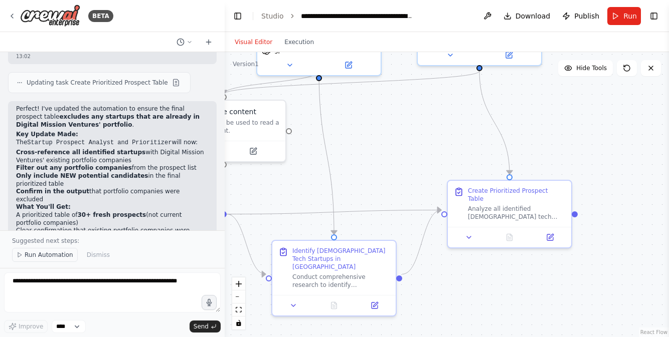
click at [55, 258] on span "Run Automation" at bounding box center [49, 255] width 49 height 8
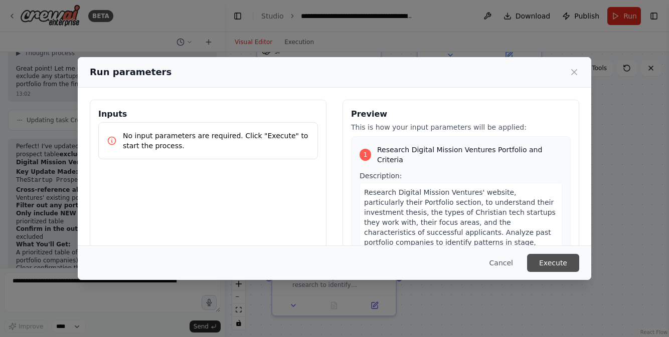
click at [546, 260] on button "Execute" at bounding box center [553, 263] width 52 height 18
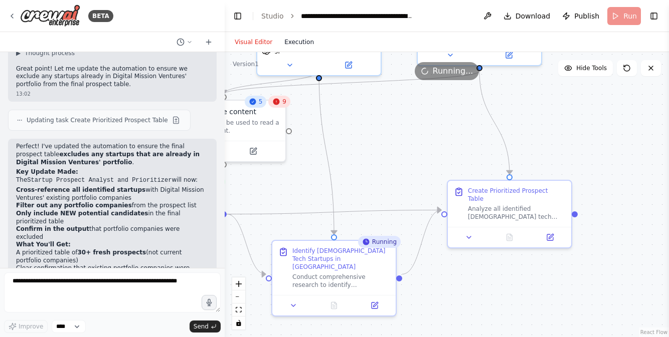
click at [295, 45] on button "Execution" at bounding box center [299, 42] width 42 height 12
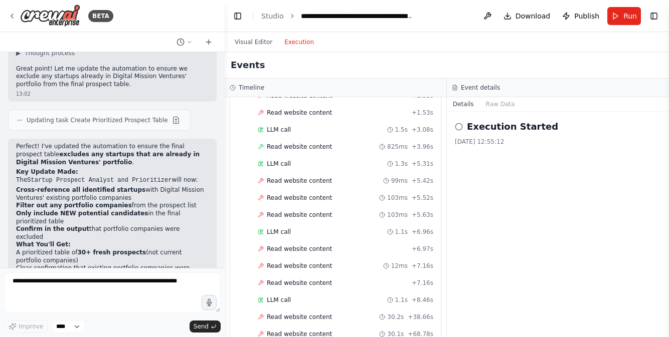
scroll to position [2170, 0]
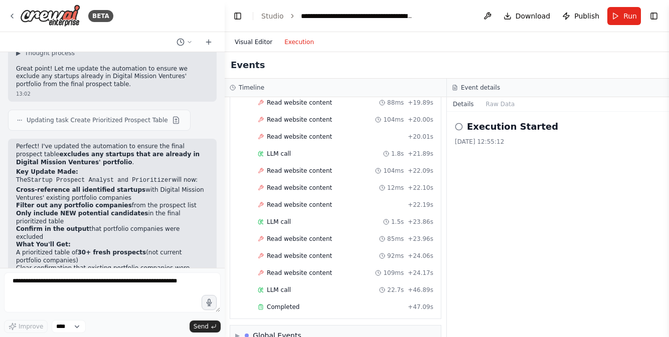
click at [255, 41] on button "Visual Editor" at bounding box center [254, 42] width 50 height 12
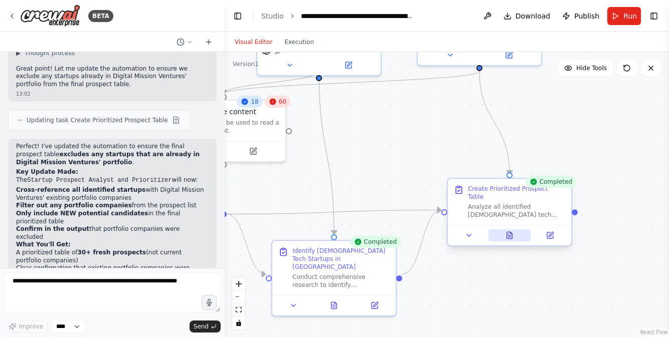
click at [509, 232] on icon at bounding box center [510, 235] width 6 height 7
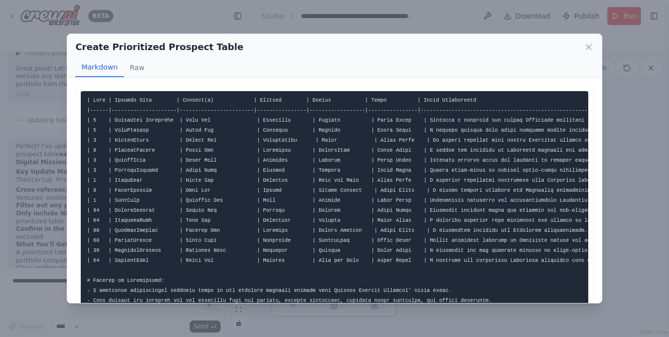
scroll to position [0, 0]
